Goal: Browse casually: Explore the website without a specific task or goal

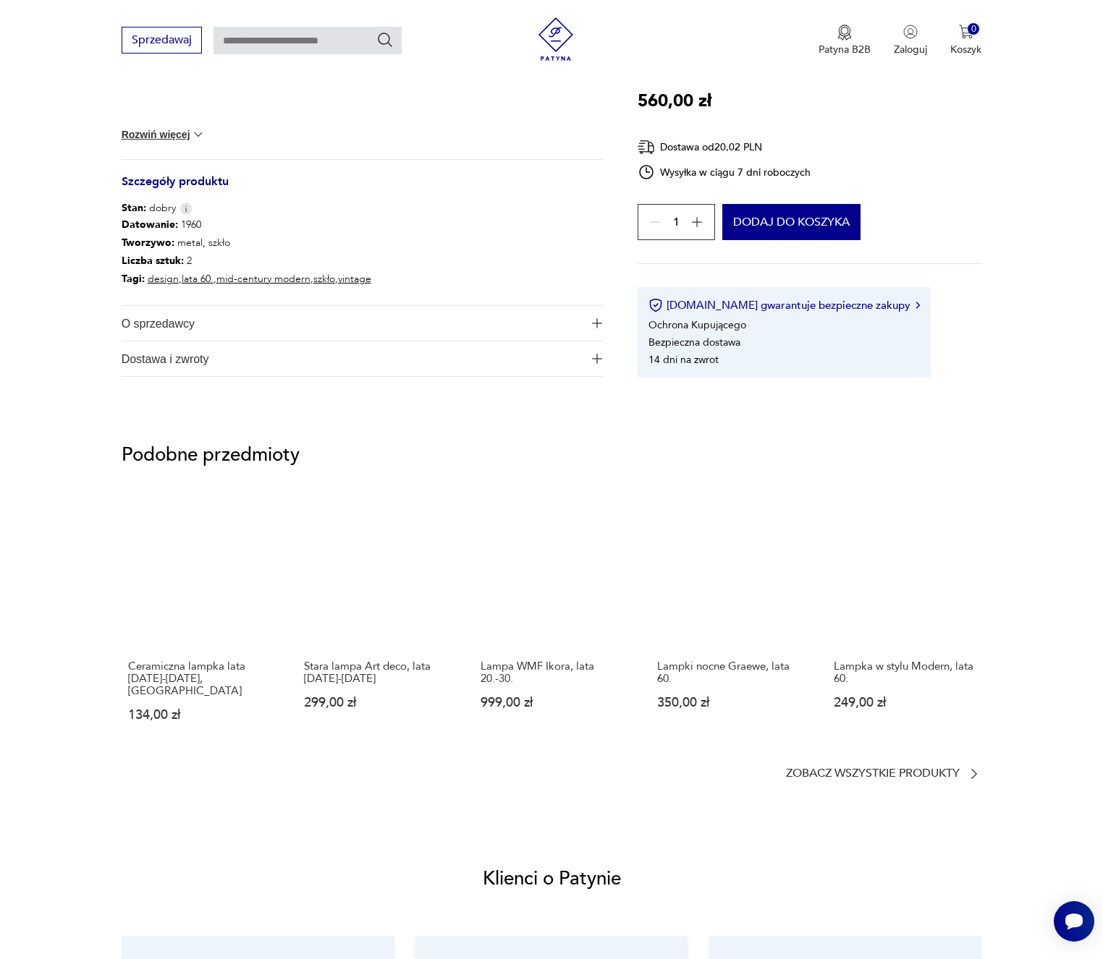
scroll to position [781, 0]
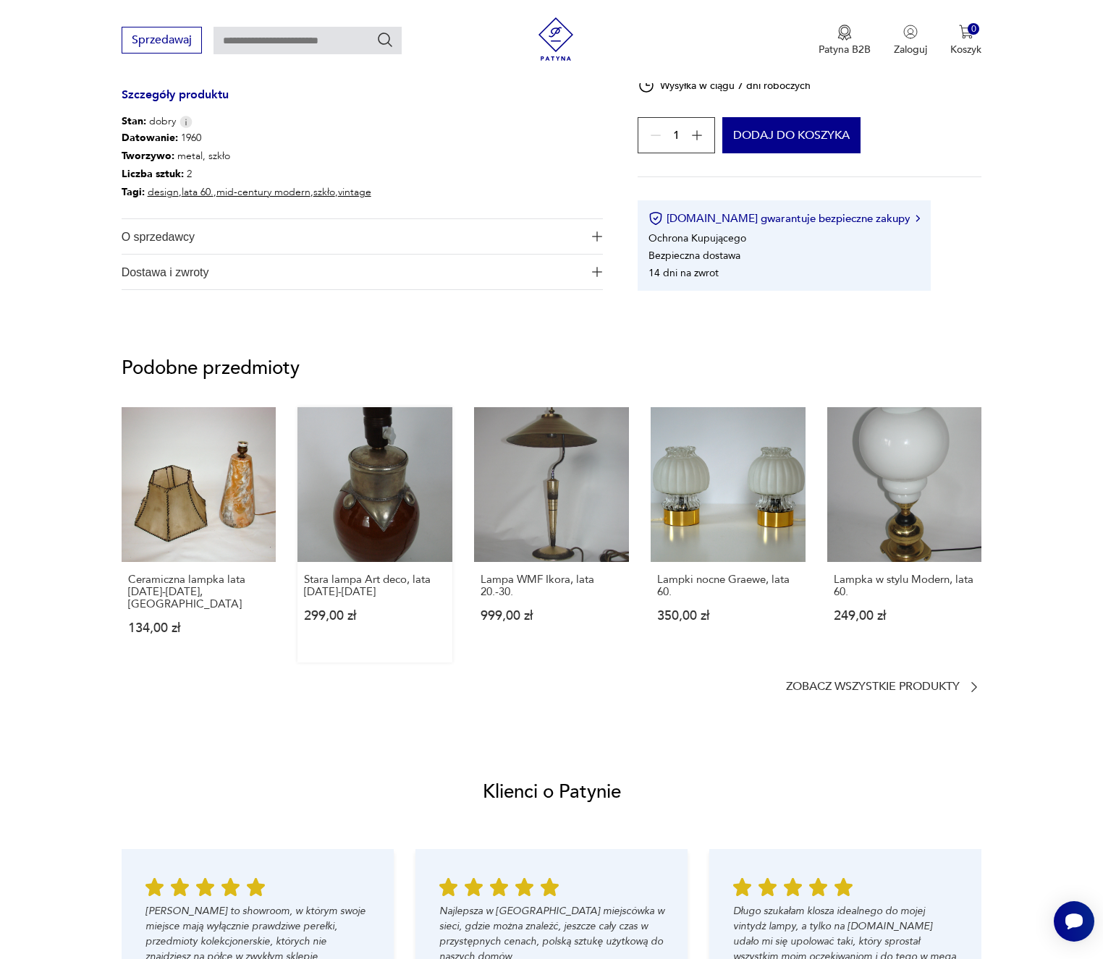
click at [373, 504] on link "Stara lampa Art deco, lata [DATE][PHONE_NUMBER][DATE],00 zł" at bounding box center [374, 534] width 155 height 255
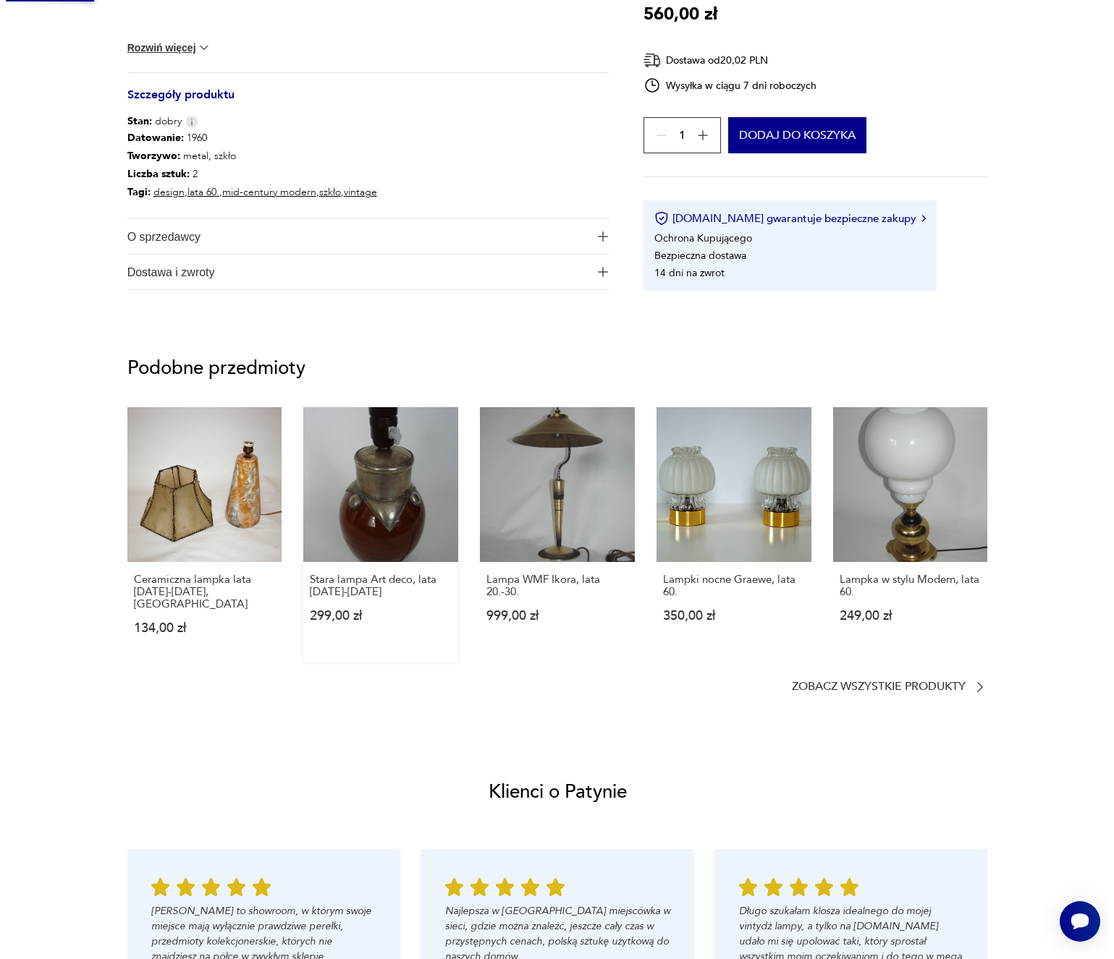
scroll to position [0, 0]
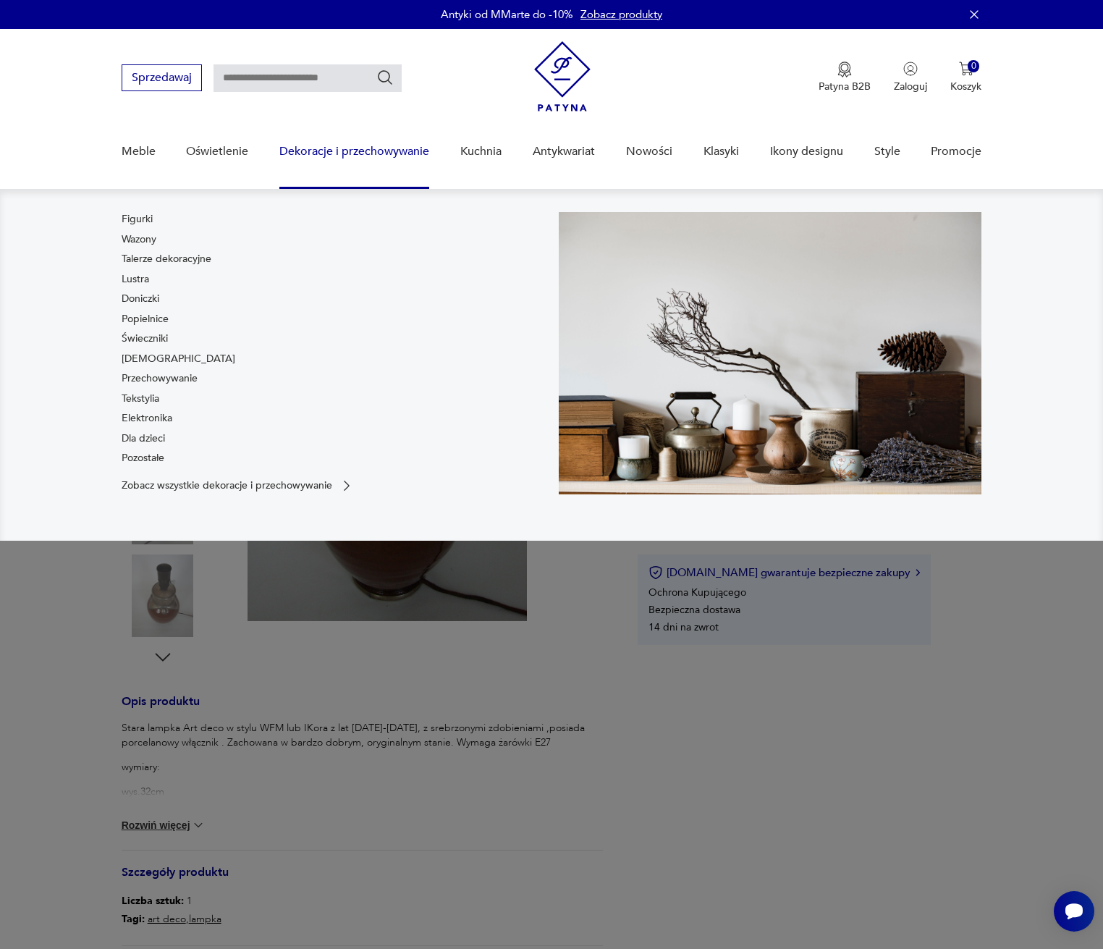
click at [351, 148] on link "Dekoracje i przechowywanie" at bounding box center [354, 152] width 150 height 56
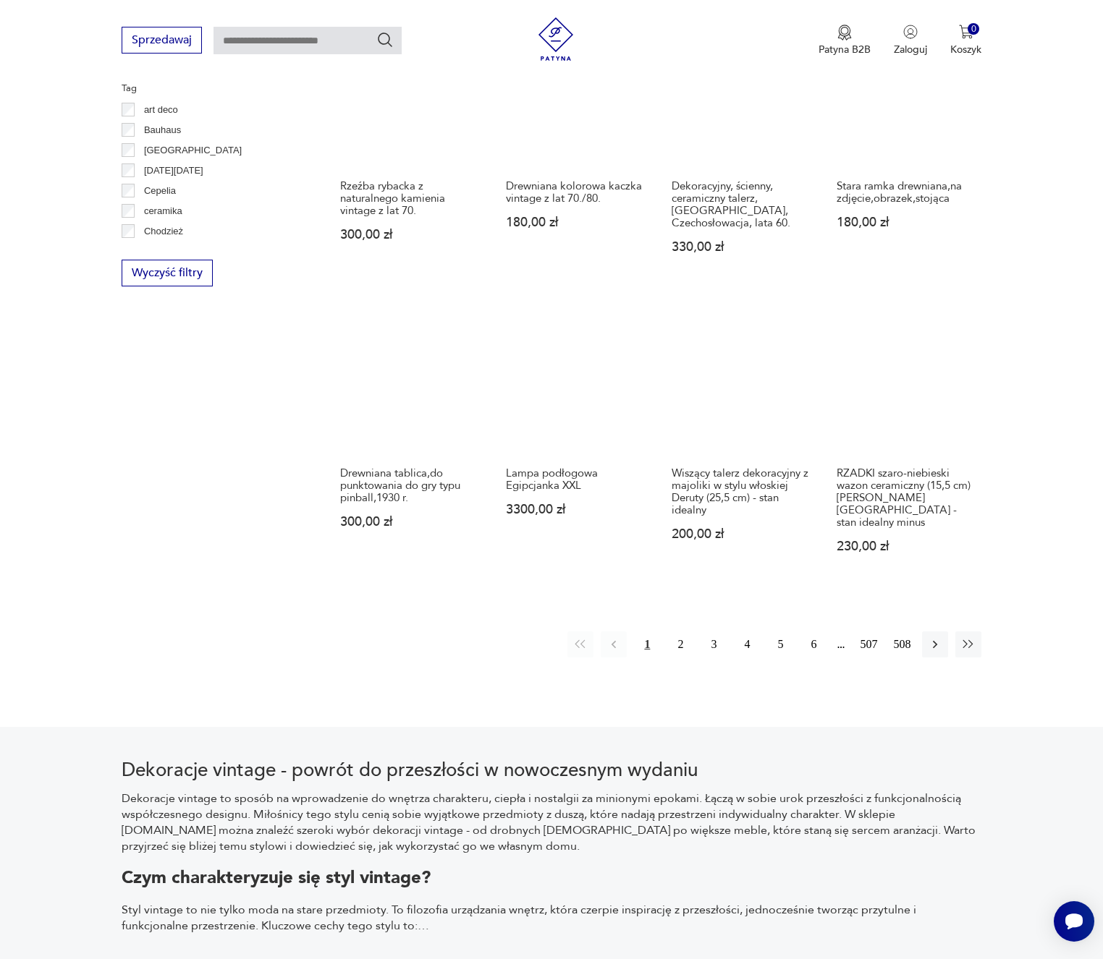
scroll to position [1744, 0]
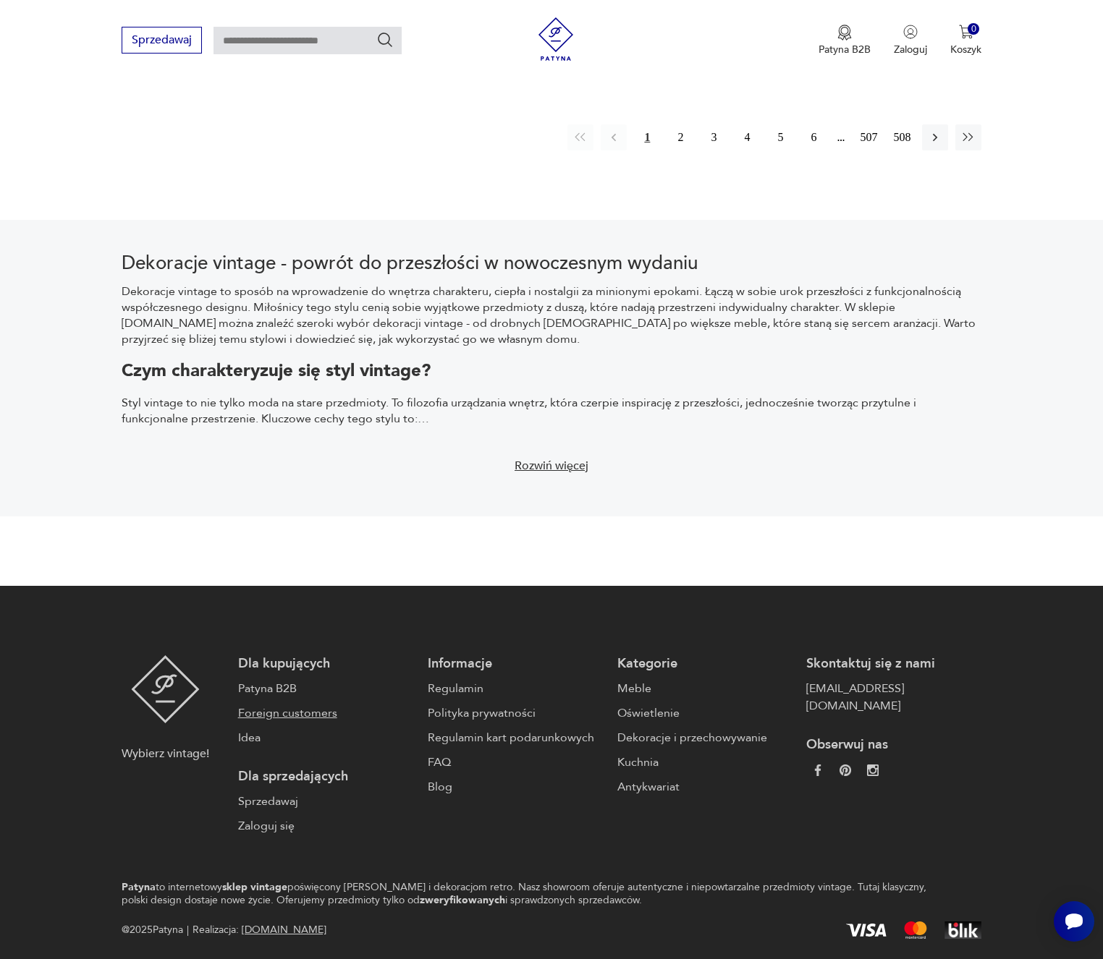
drag, startPoint x: 276, startPoint y: 884, endPoint x: 335, endPoint y: 658, distance: 233.9
click at [335, 658] on footer "Wybierz vintage! Dla kupujących Patyna B2B Foreign customers Idea Dla sprzedają…" at bounding box center [551, 797] width 1103 height 423
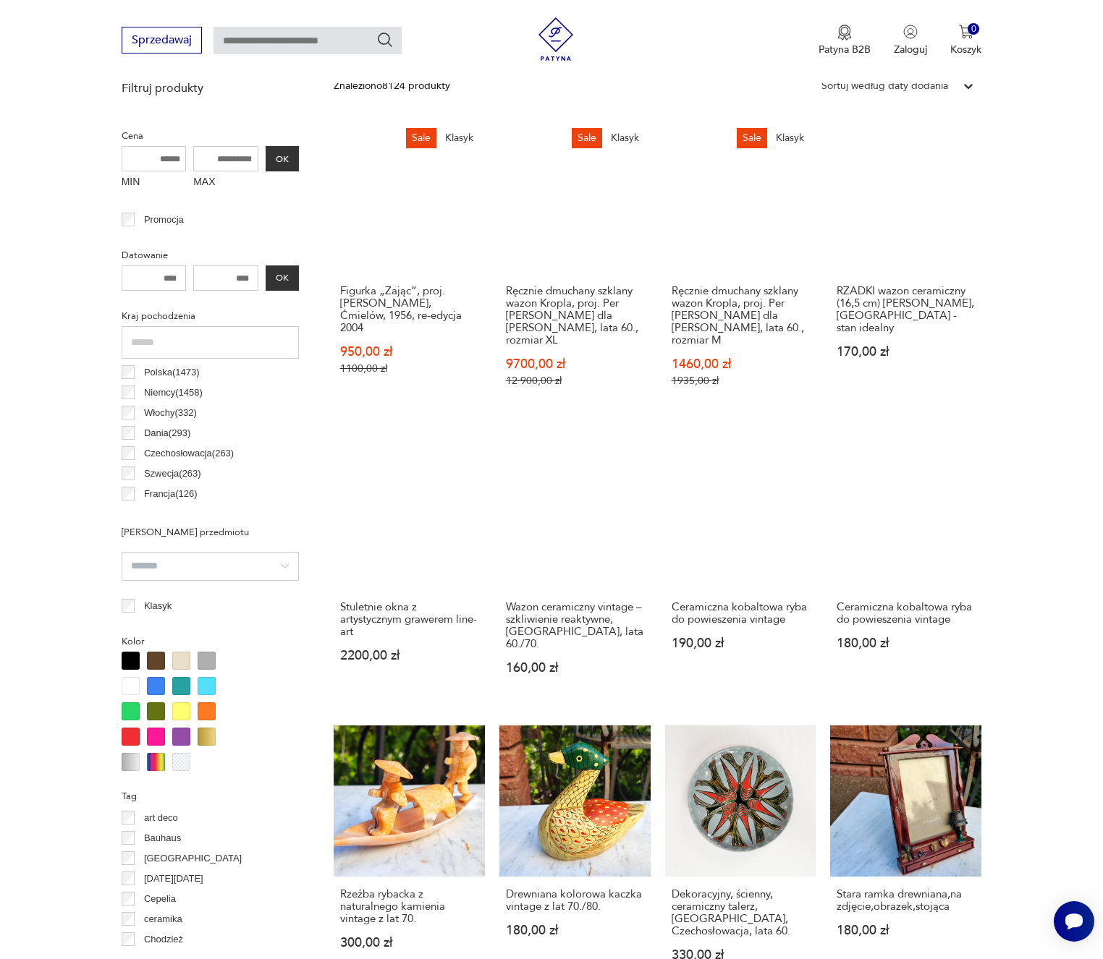
scroll to position [0, 0]
